Goal: Check status: Check status

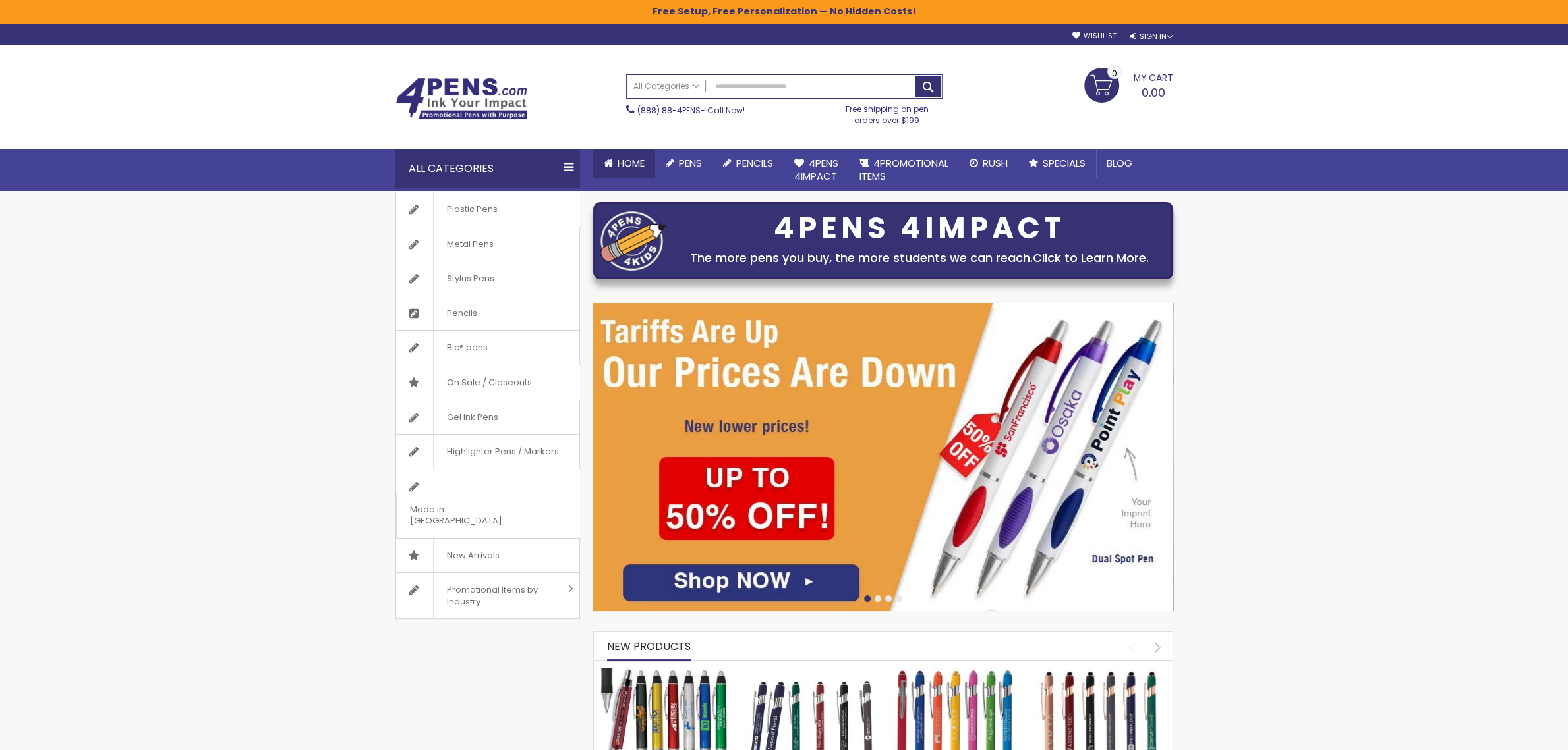
click at [628, 161] on span "Home" at bounding box center [631, 163] width 27 height 14
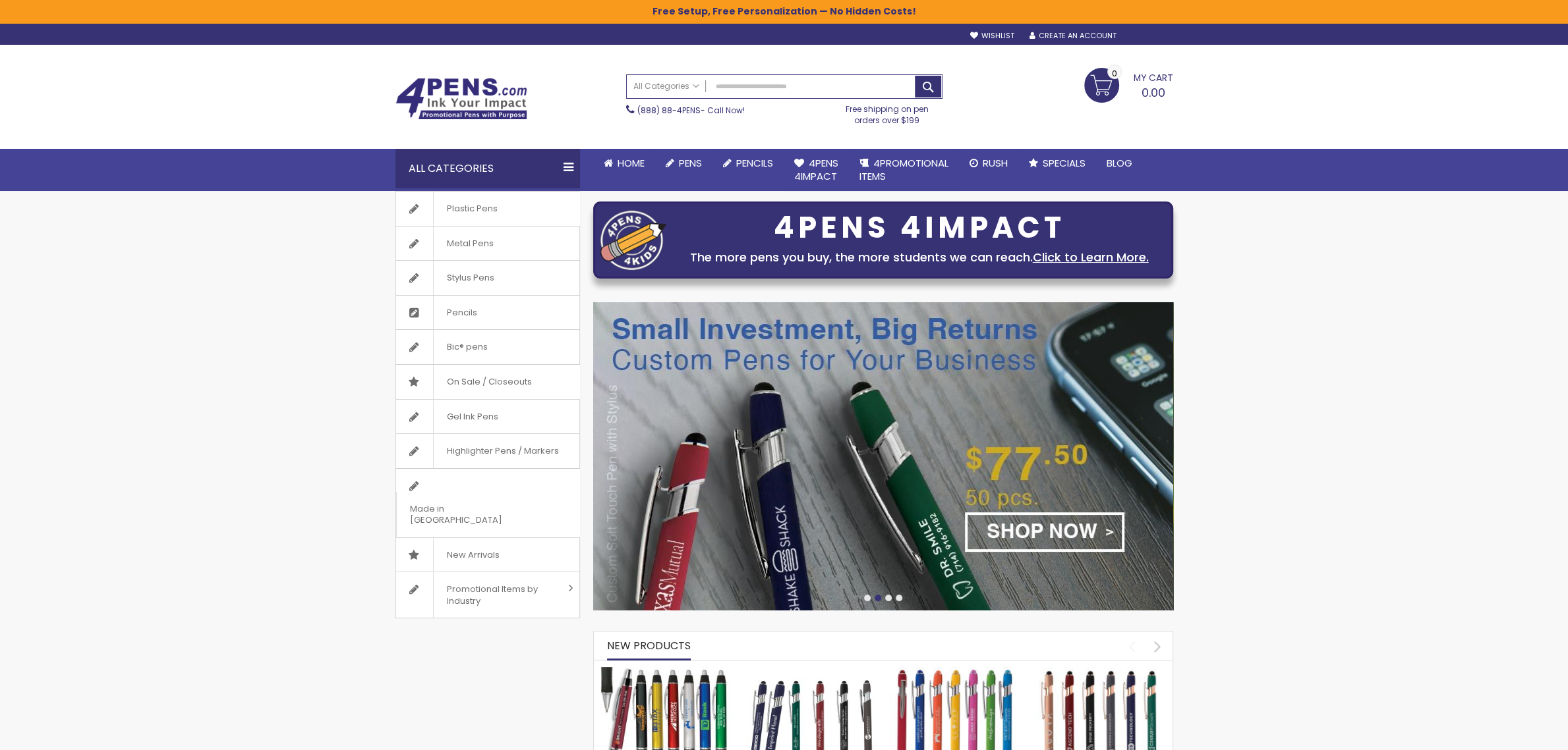
click at [1148, 33] on div "Sign In" at bounding box center [1151, 37] width 44 height 10
drag, startPoint x: 1052, startPoint y: 137, endPoint x: 1057, endPoint y: 147, distance: 11.2
click at [1053, 137] on fieldset "**********" at bounding box center [1074, 120] width 170 height 124
click at [1062, 155] on button "Login" at bounding box center [1074, 148] width 170 height 23
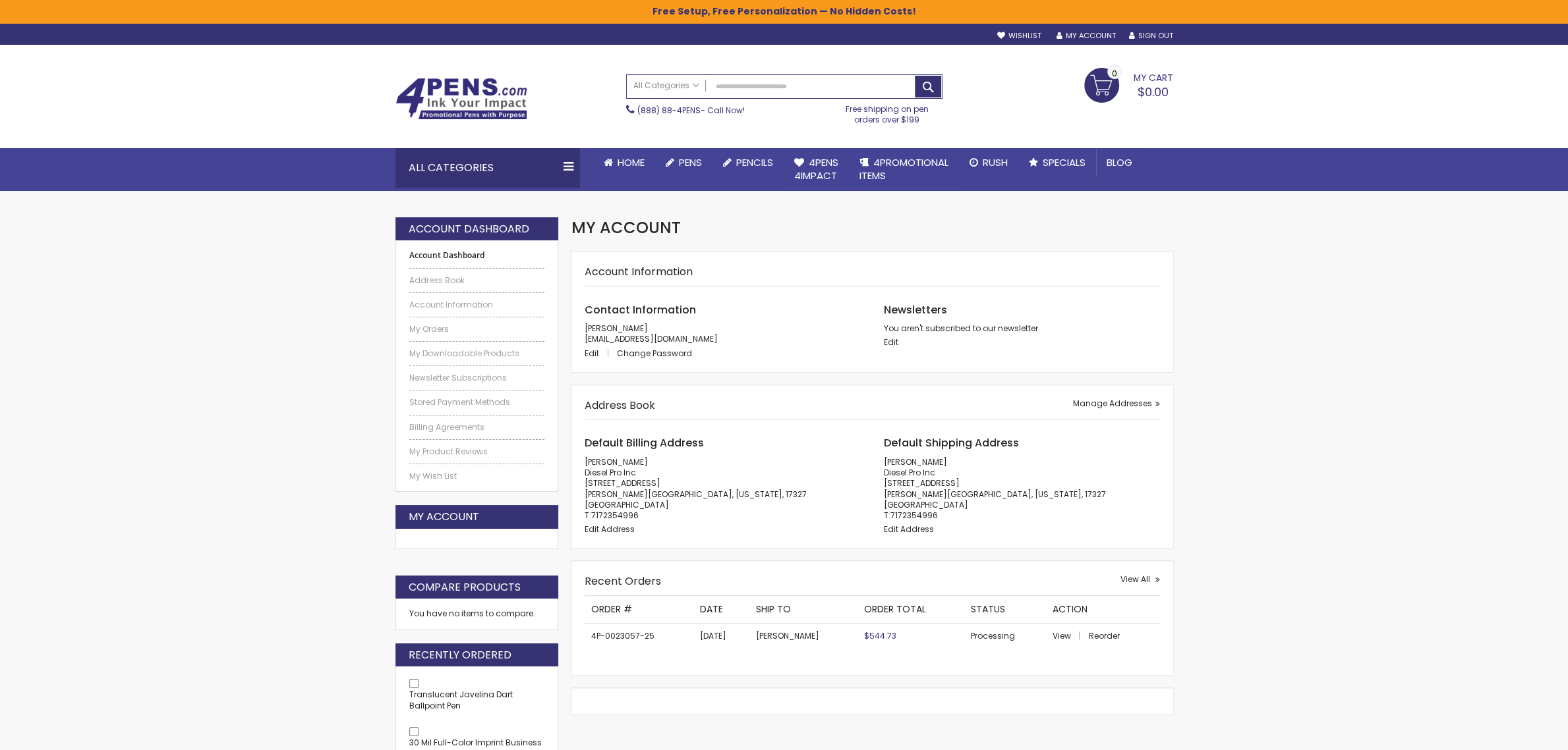
click at [631, 640] on td "4P-0023057-25" at bounding box center [639, 636] width 109 height 25
click at [1055, 638] on span "View" at bounding box center [1061, 636] width 18 height 11
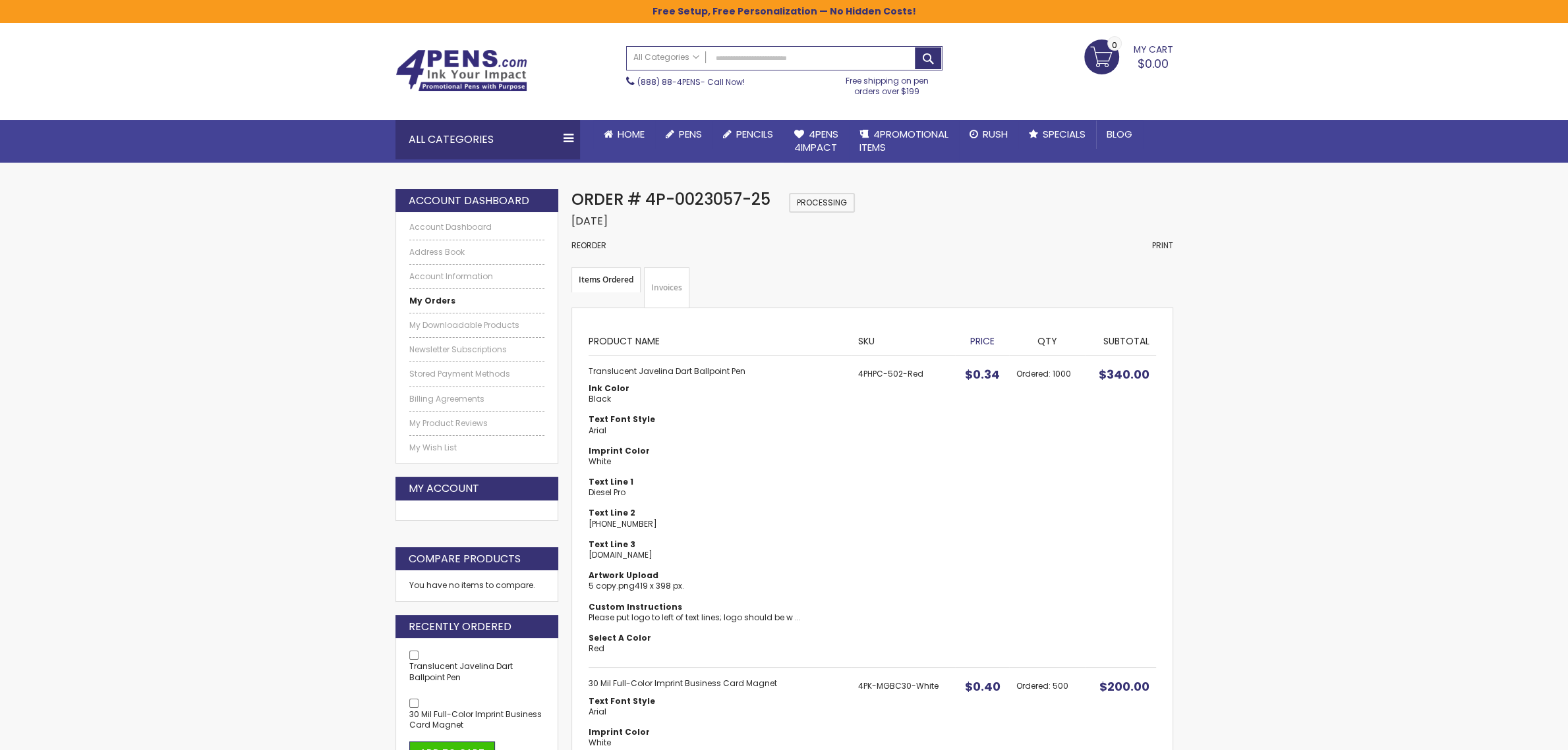
scroll to position [69, 0]
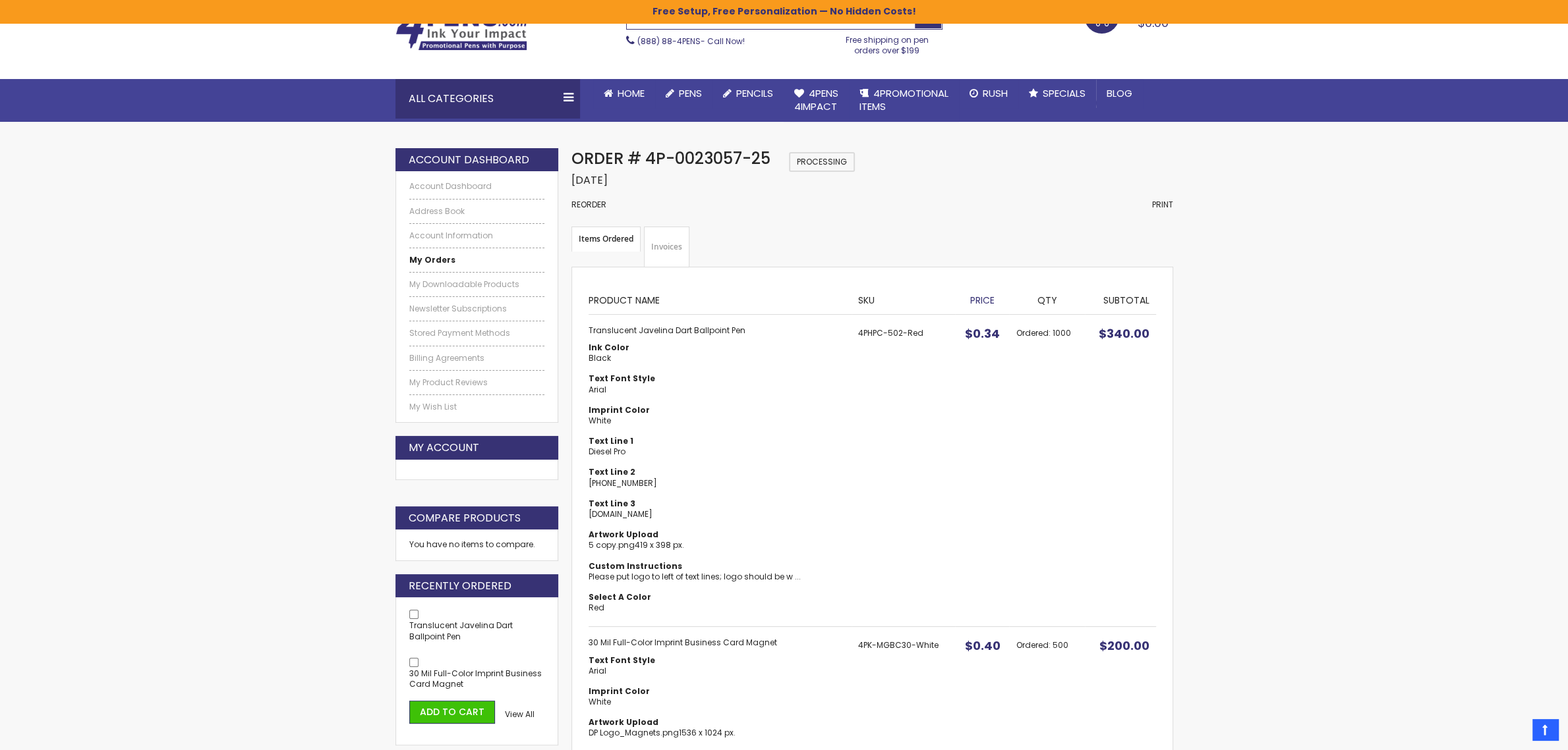
click at [678, 244] on link "Invoices" at bounding box center [666, 247] width 45 height 41
click at [666, 243] on link "Invoices" at bounding box center [666, 247] width 45 height 41
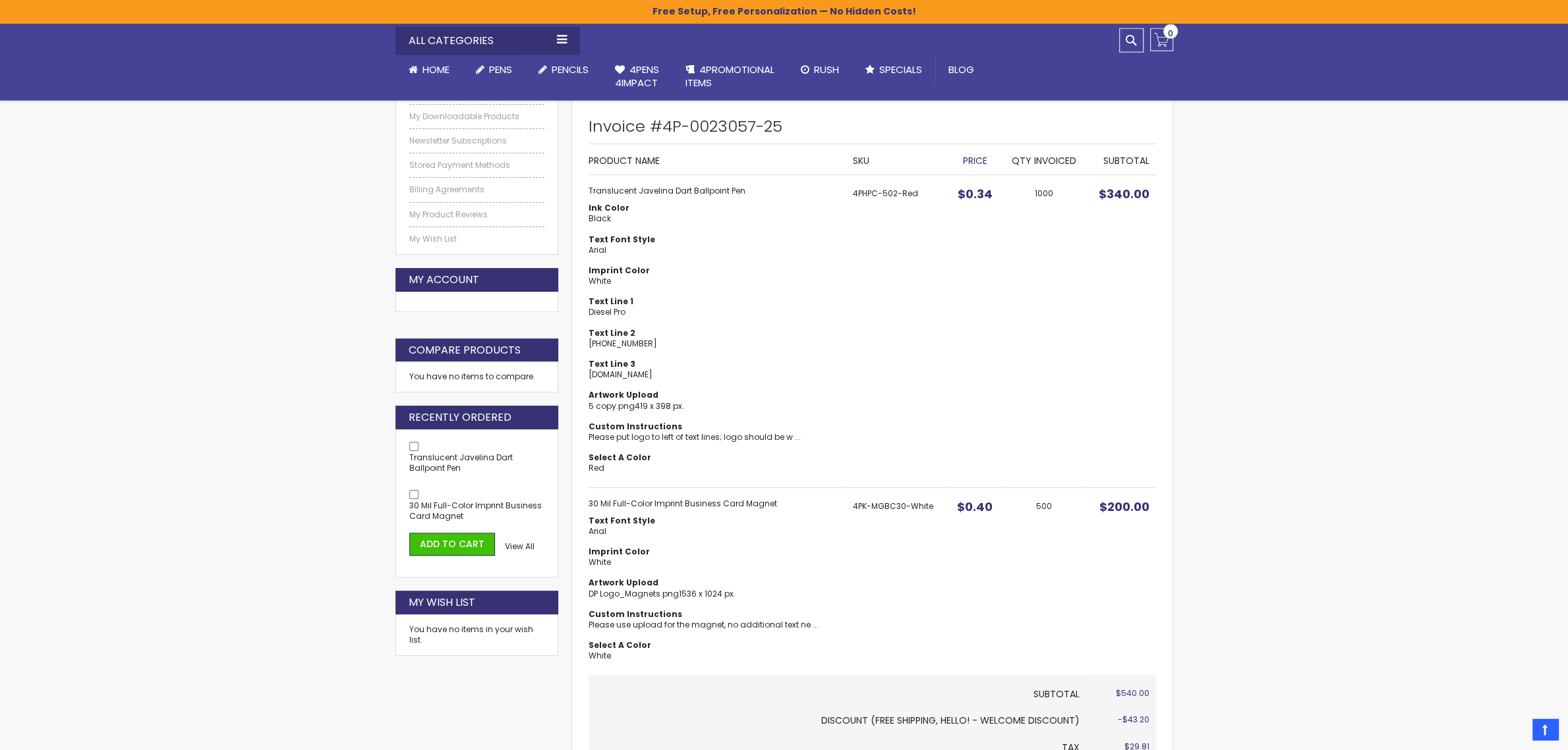
scroll to position [207, 0]
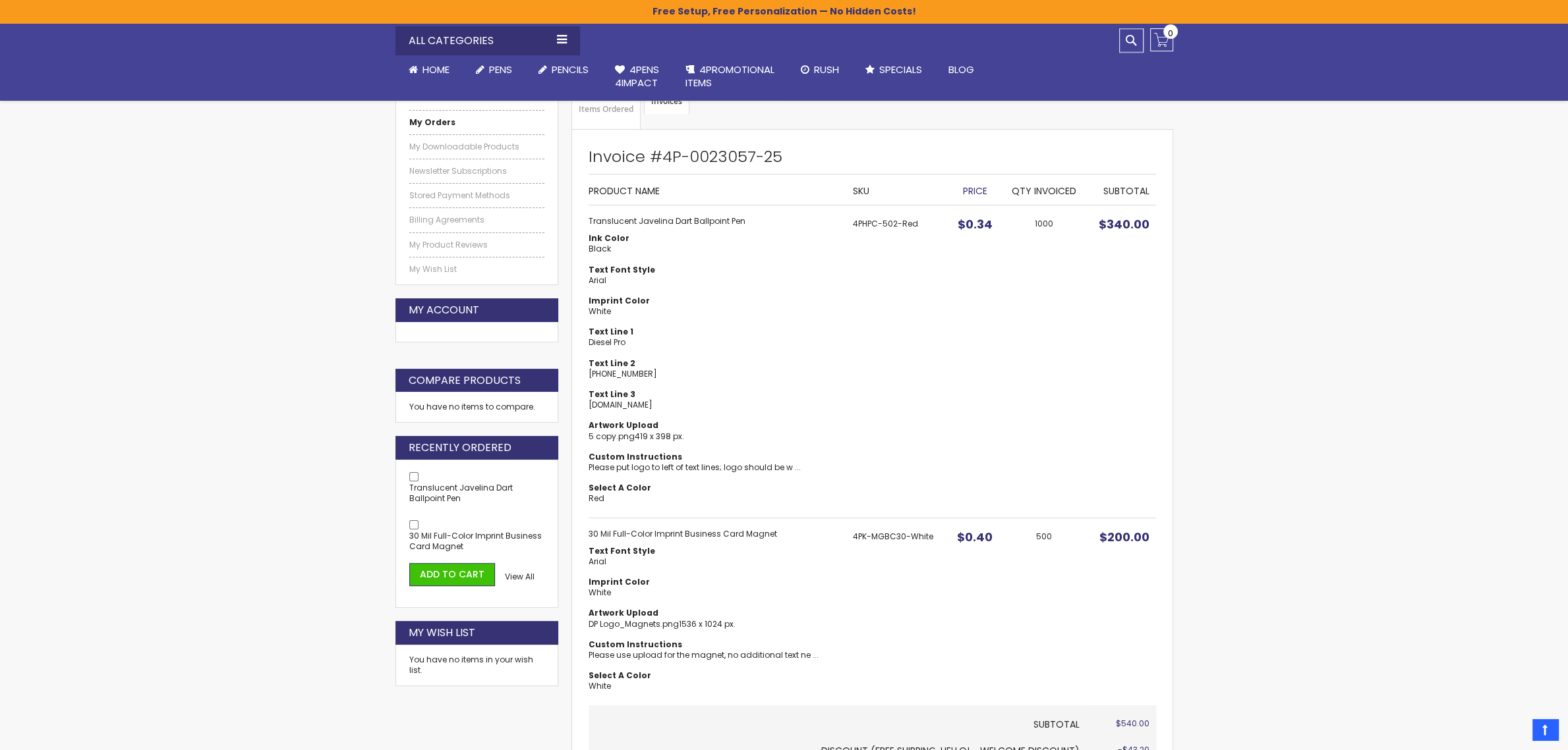
click at [666, 155] on strong "Invoice #4P-0023057-25" at bounding box center [686, 156] width 193 height 22
drag, startPoint x: 664, startPoint y: 157, endPoint x: 780, endPoint y: 158, distance: 116.0
click at [780, 158] on strong "Invoice #4P-0023057-25" at bounding box center [686, 156] width 193 height 22
copy strong "4P-0023057-25"
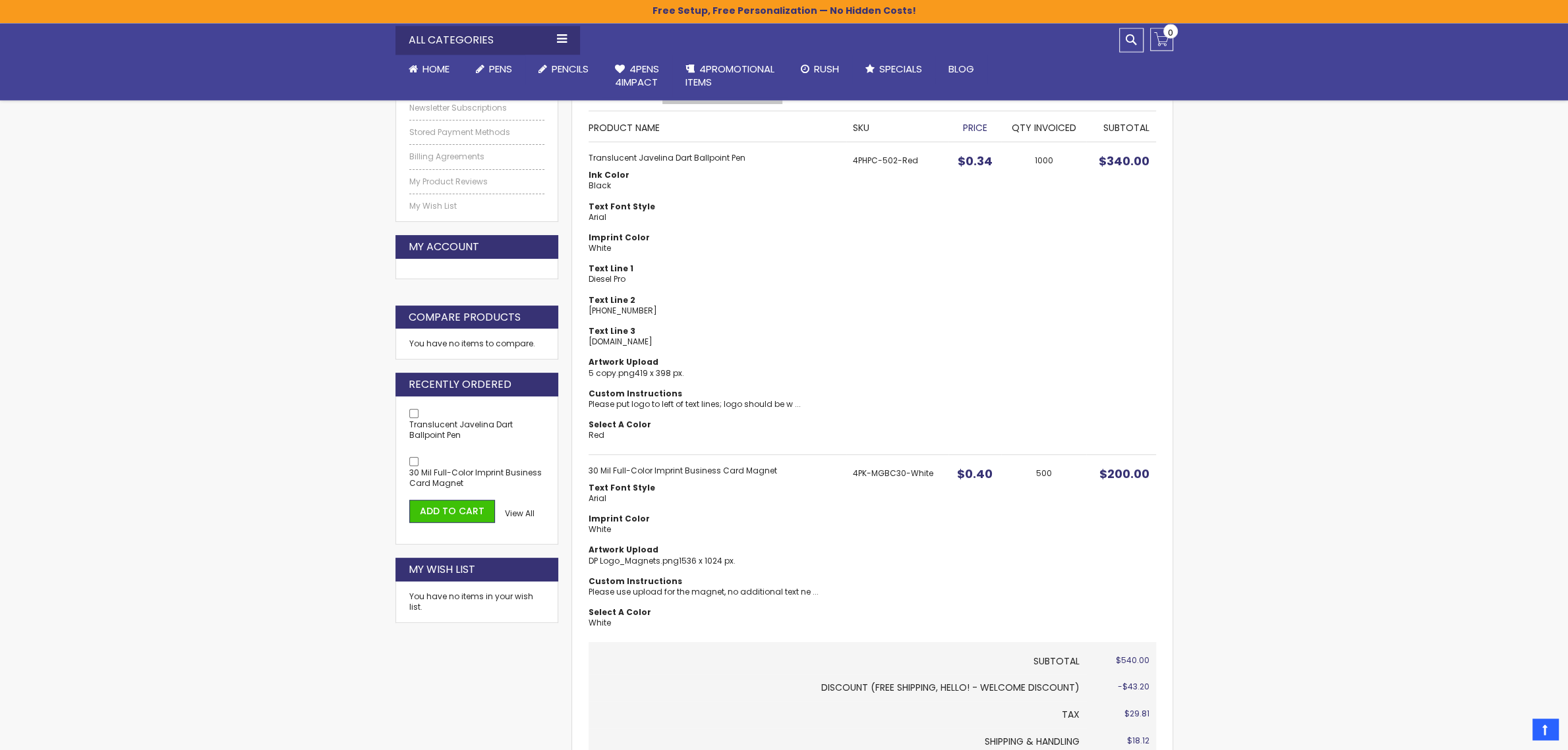
scroll to position [346, 0]
